Goal: Task Accomplishment & Management: Use online tool/utility

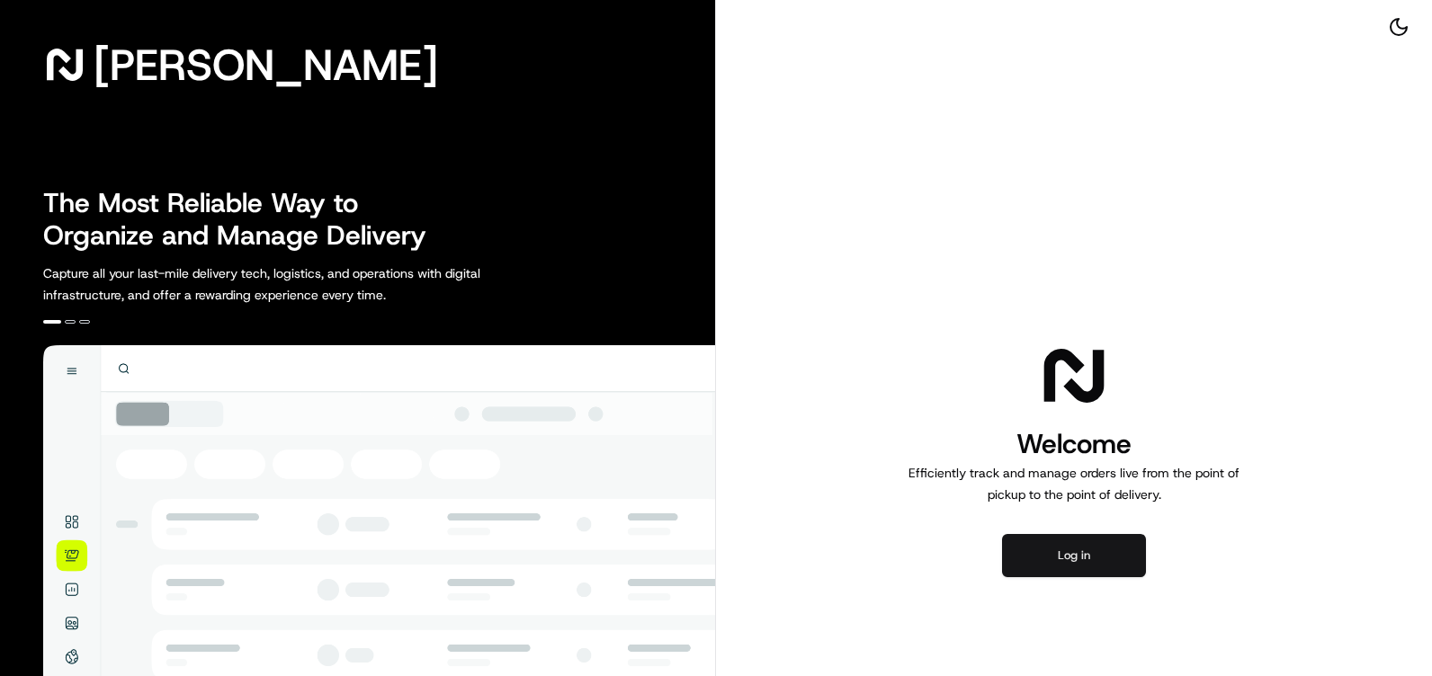
click at [1071, 546] on button "Log in" at bounding box center [1074, 555] width 144 height 43
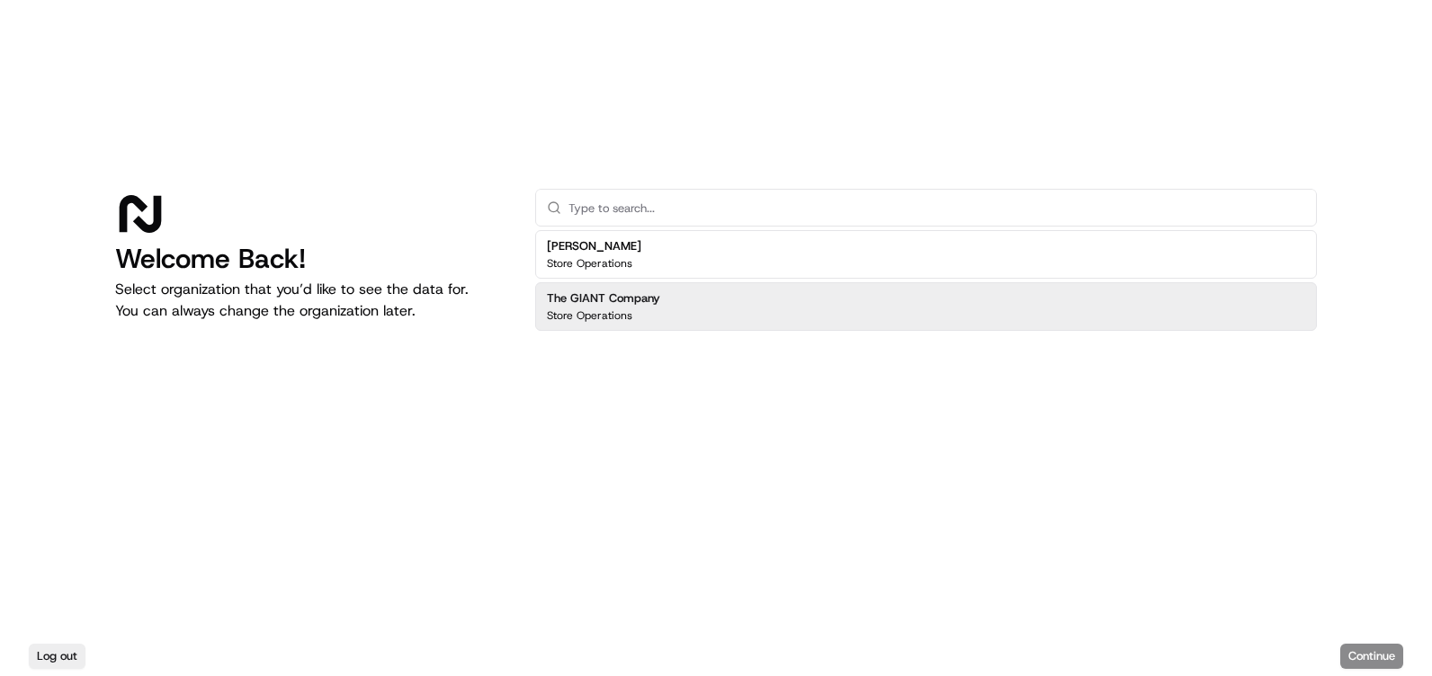
click at [604, 305] on h2 "The GIANT Company" at bounding box center [603, 299] width 113 height 16
click at [1381, 652] on button "Continue" at bounding box center [1371, 656] width 63 height 25
